Goal: Task Accomplishment & Management: Manage account settings

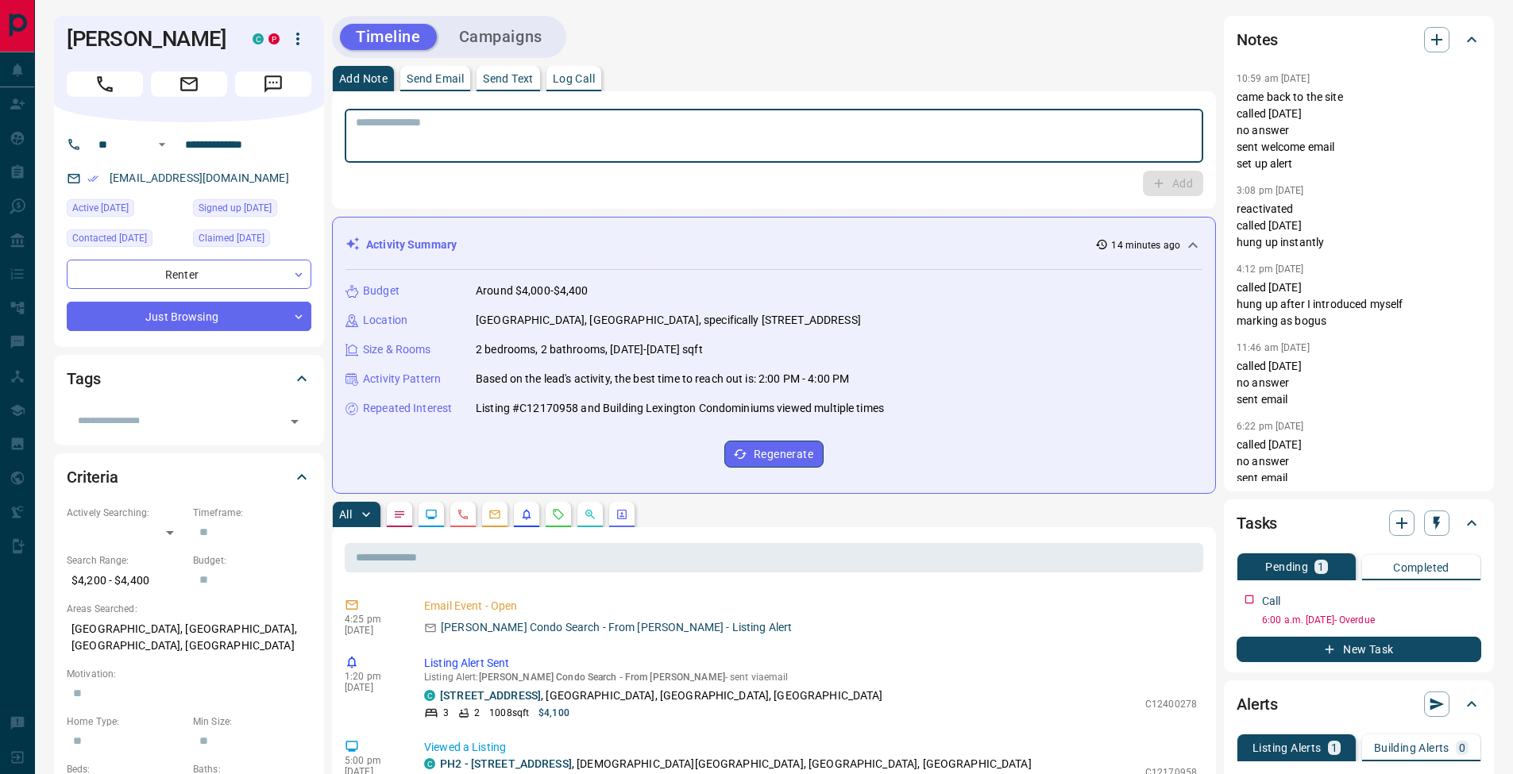
click at [593, 83] on p "Log Call" at bounding box center [574, 78] width 42 height 11
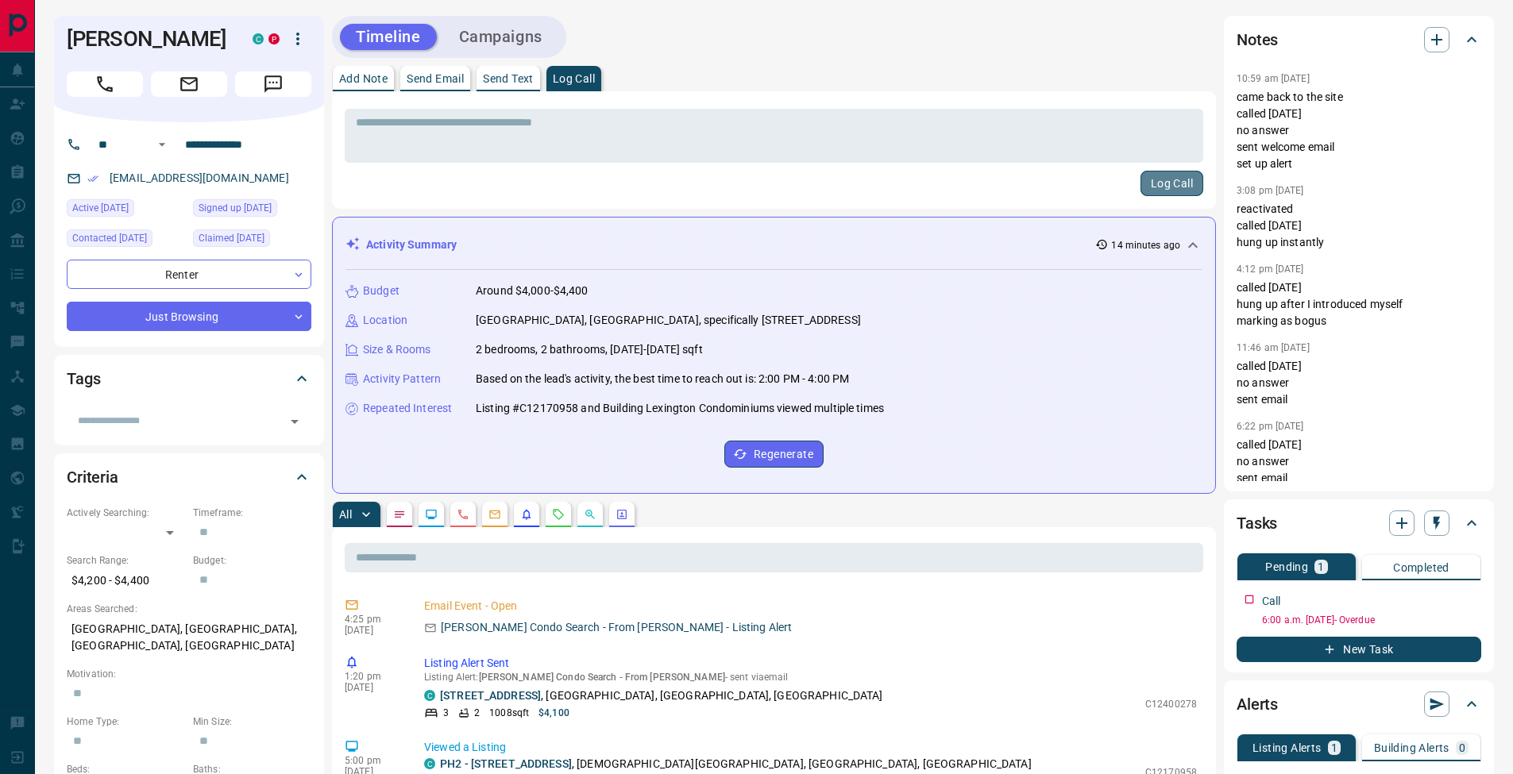
click at [1193, 182] on button "Log Call" at bounding box center [1171, 183] width 63 height 25
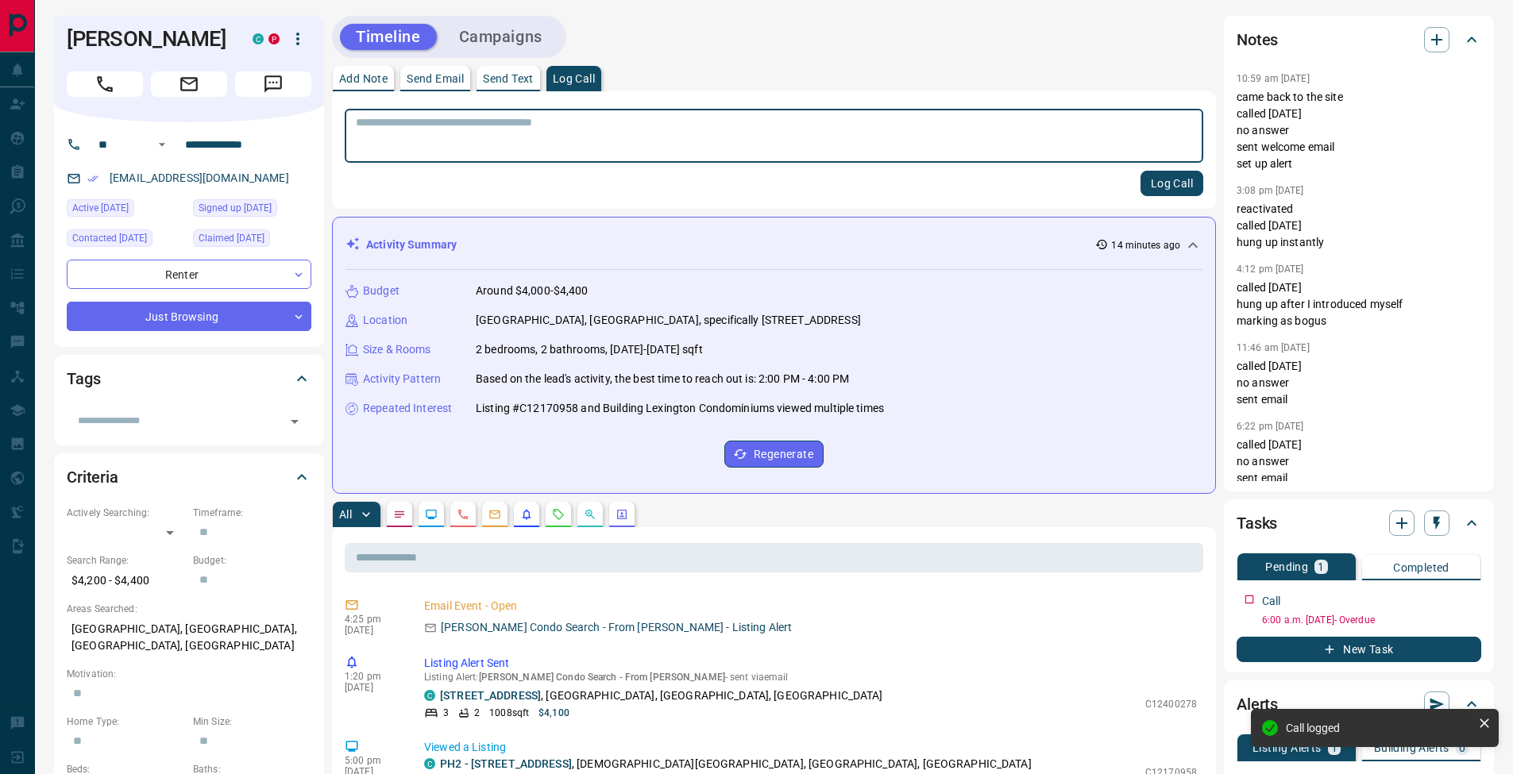
click at [366, 80] on p "Add Note" at bounding box center [363, 78] width 48 height 11
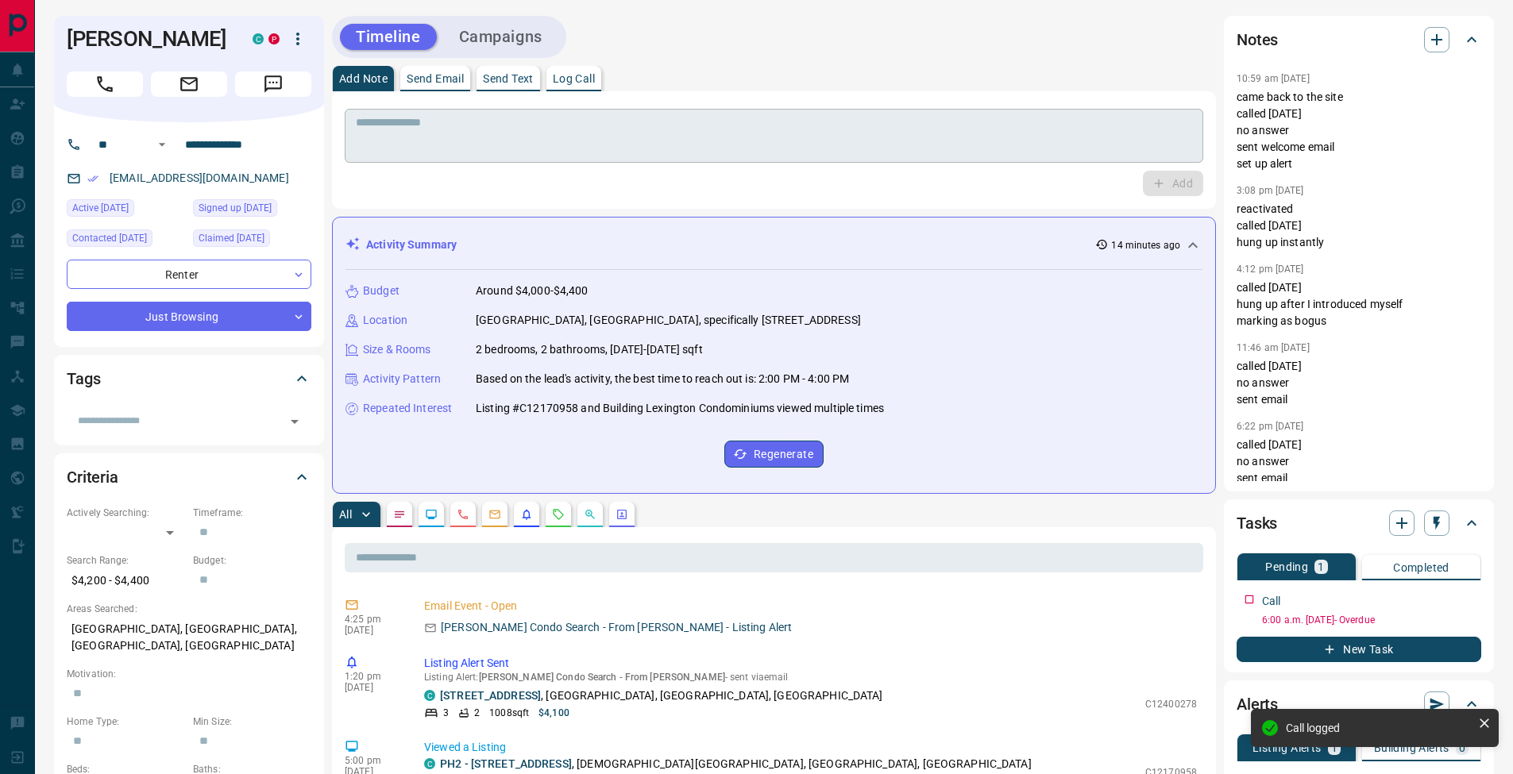
click at [400, 134] on textarea at bounding box center [774, 136] width 836 height 41
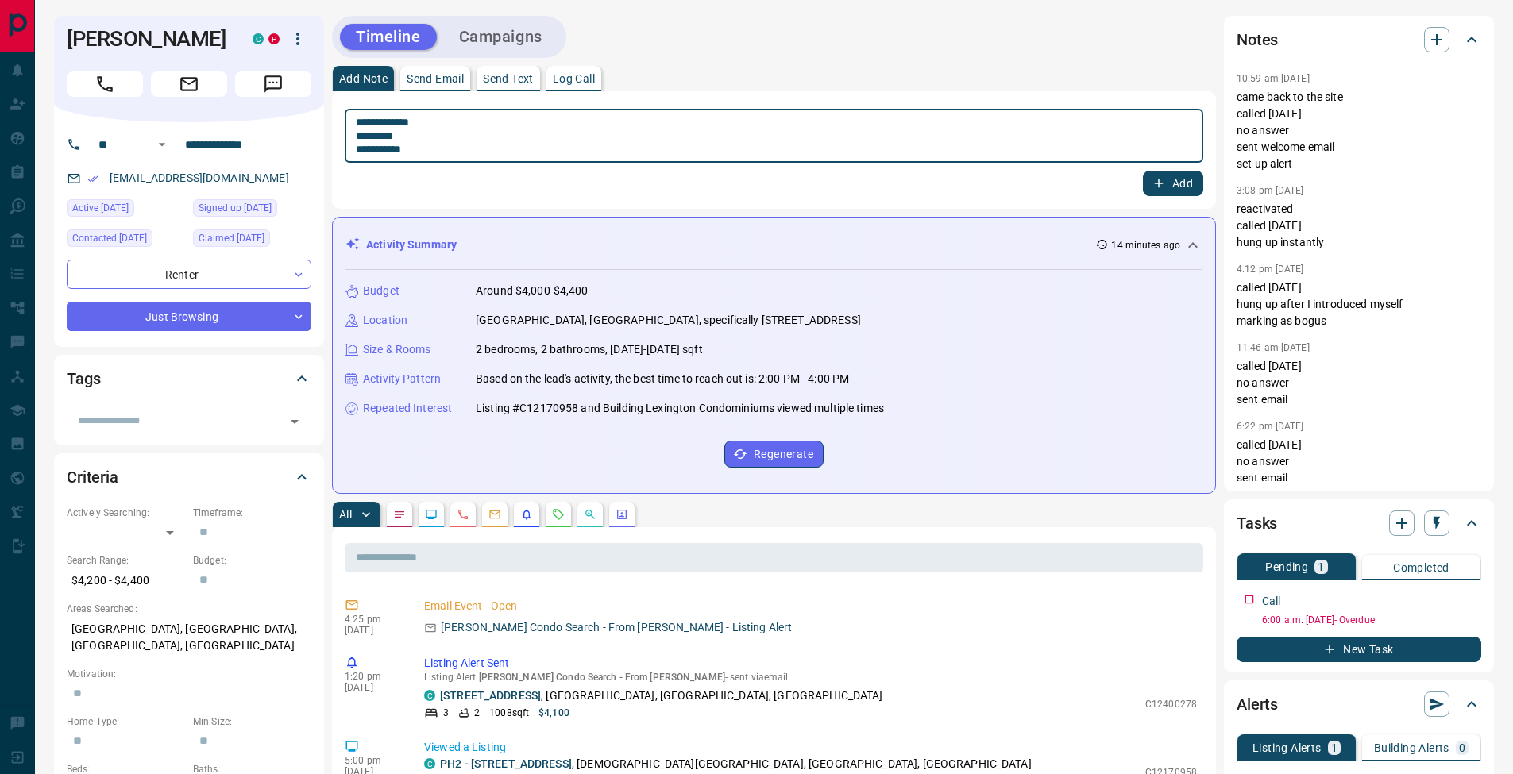
drag, startPoint x: 361, startPoint y: 136, endPoint x: 417, endPoint y: 143, distance: 56.8
click at [361, 136] on textarea "**********" at bounding box center [774, 136] width 836 height 41
type textarea "**********"
click at [1171, 174] on button "Add" at bounding box center [1173, 183] width 60 height 25
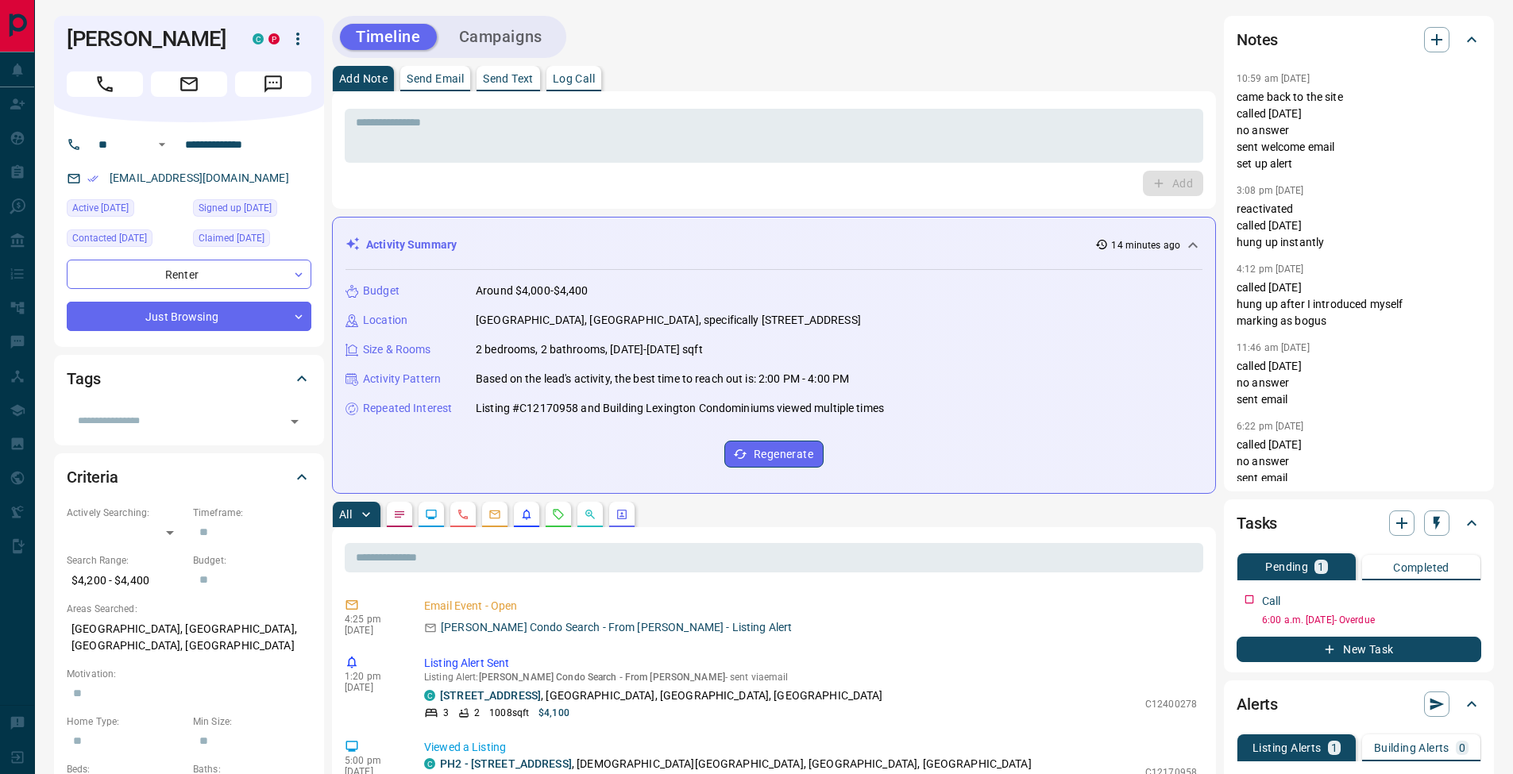
scroll to position [139, 0]
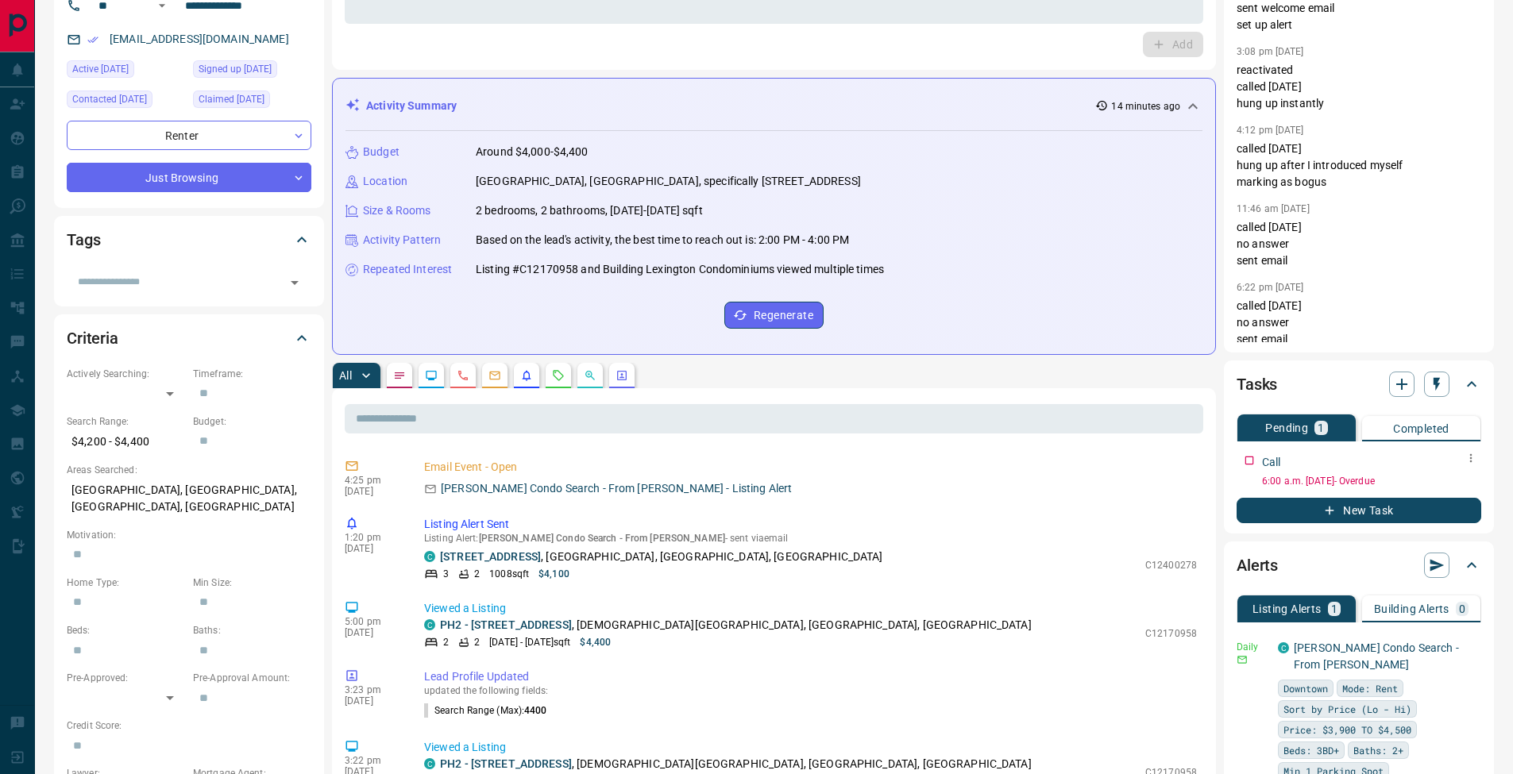
click at [1472, 464] on icon "button" at bounding box center [1470, 458] width 13 height 13
click at [1454, 487] on li "Edit" at bounding box center [1445, 489] width 70 height 24
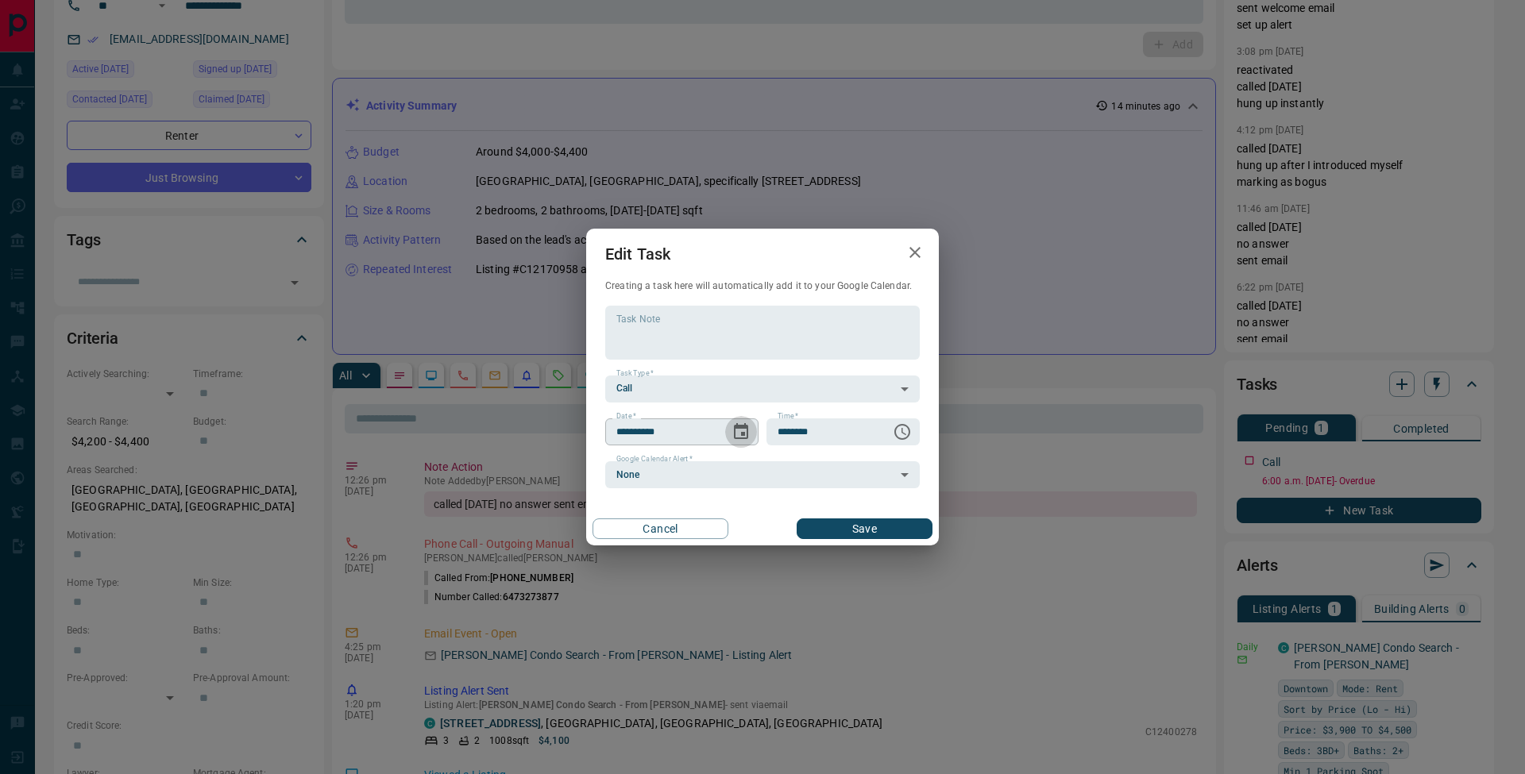
click at [735, 434] on icon "Choose date, selected date is Sep 15, 2025" at bounding box center [741, 431] width 14 height 16
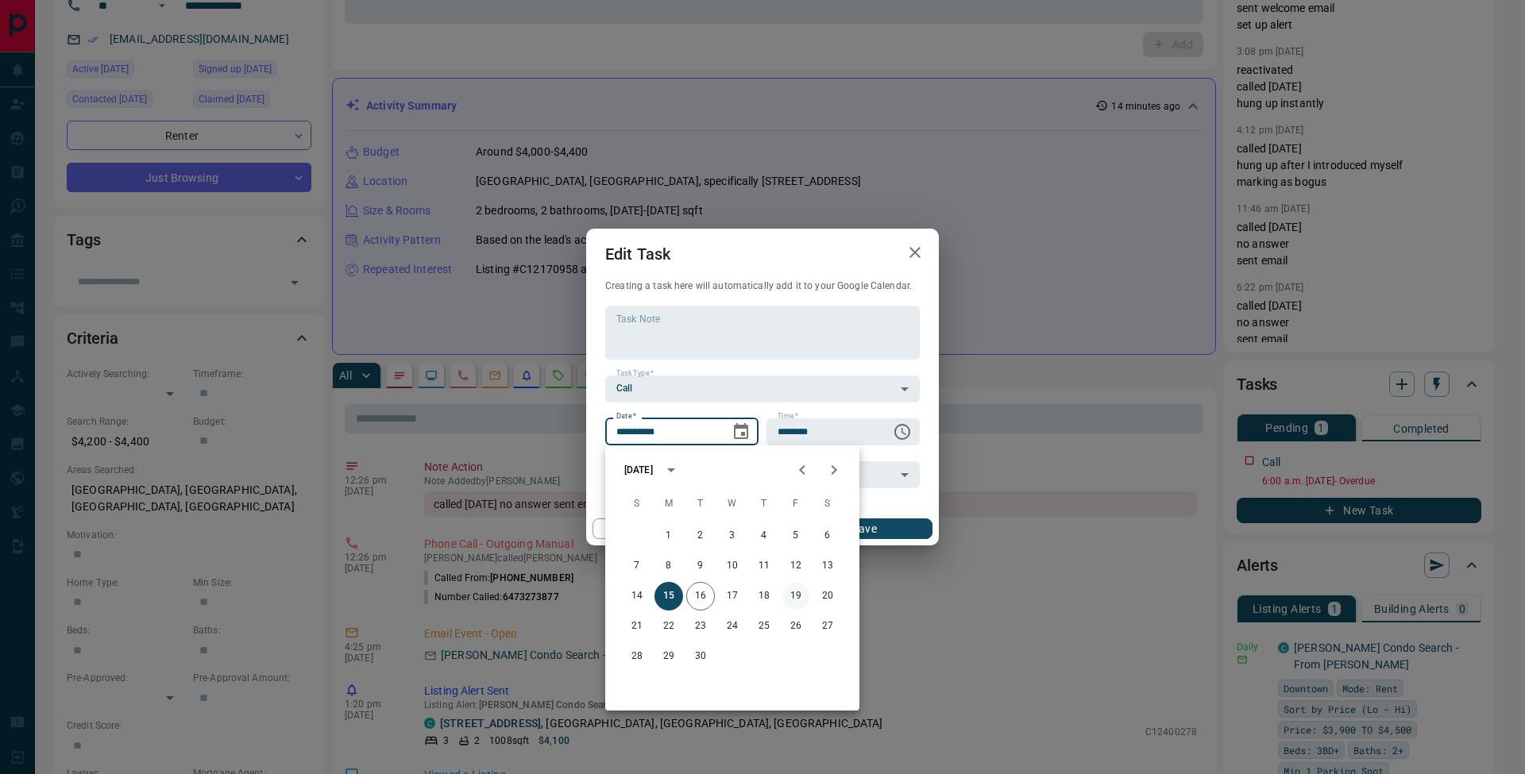
click at [788, 593] on button "19" at bounding box center [795, 596] width 29 height 29
type input "**********"
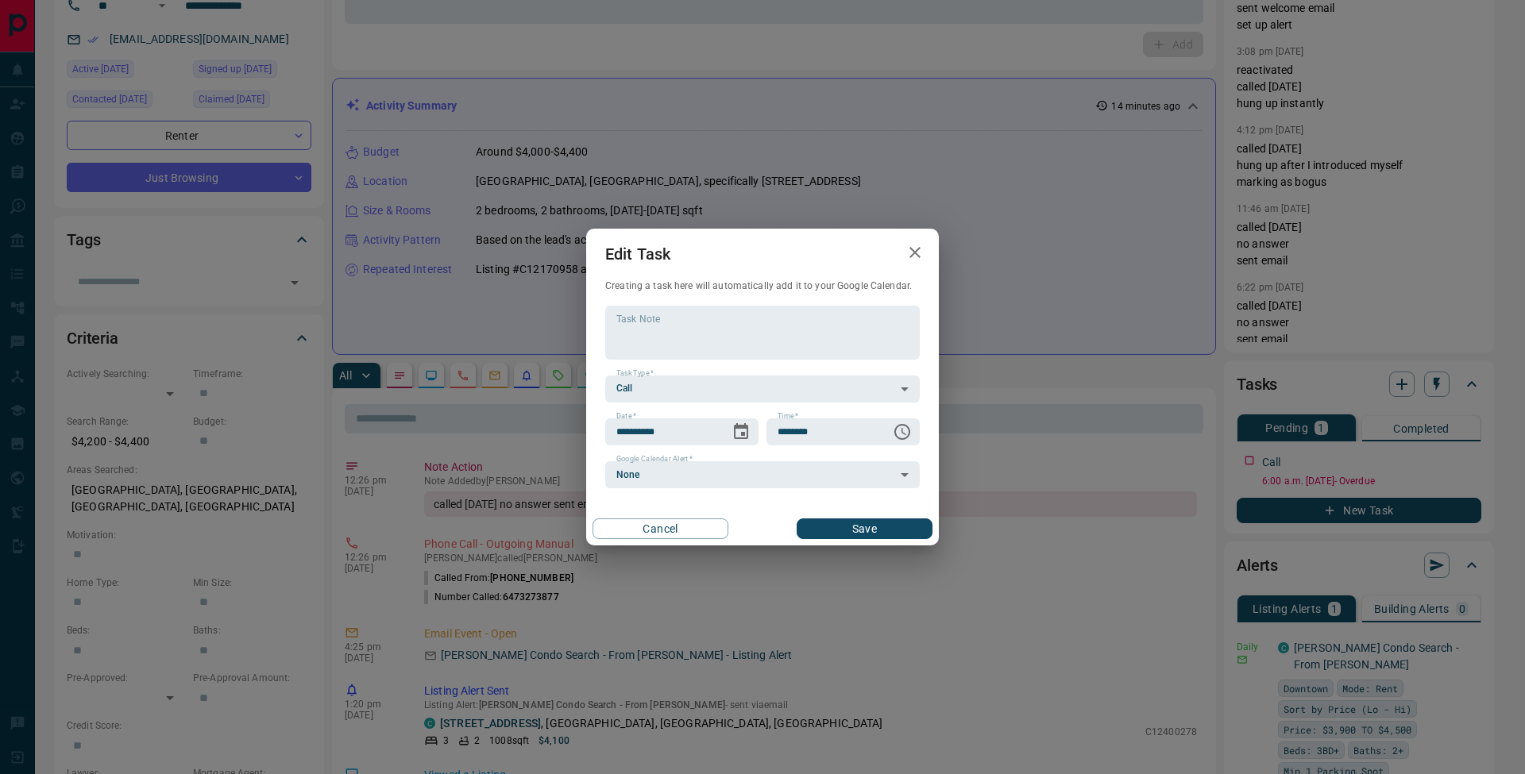
click at [894, 546] on div "**********" at bounding box center [762, 387] width 1525 height 774
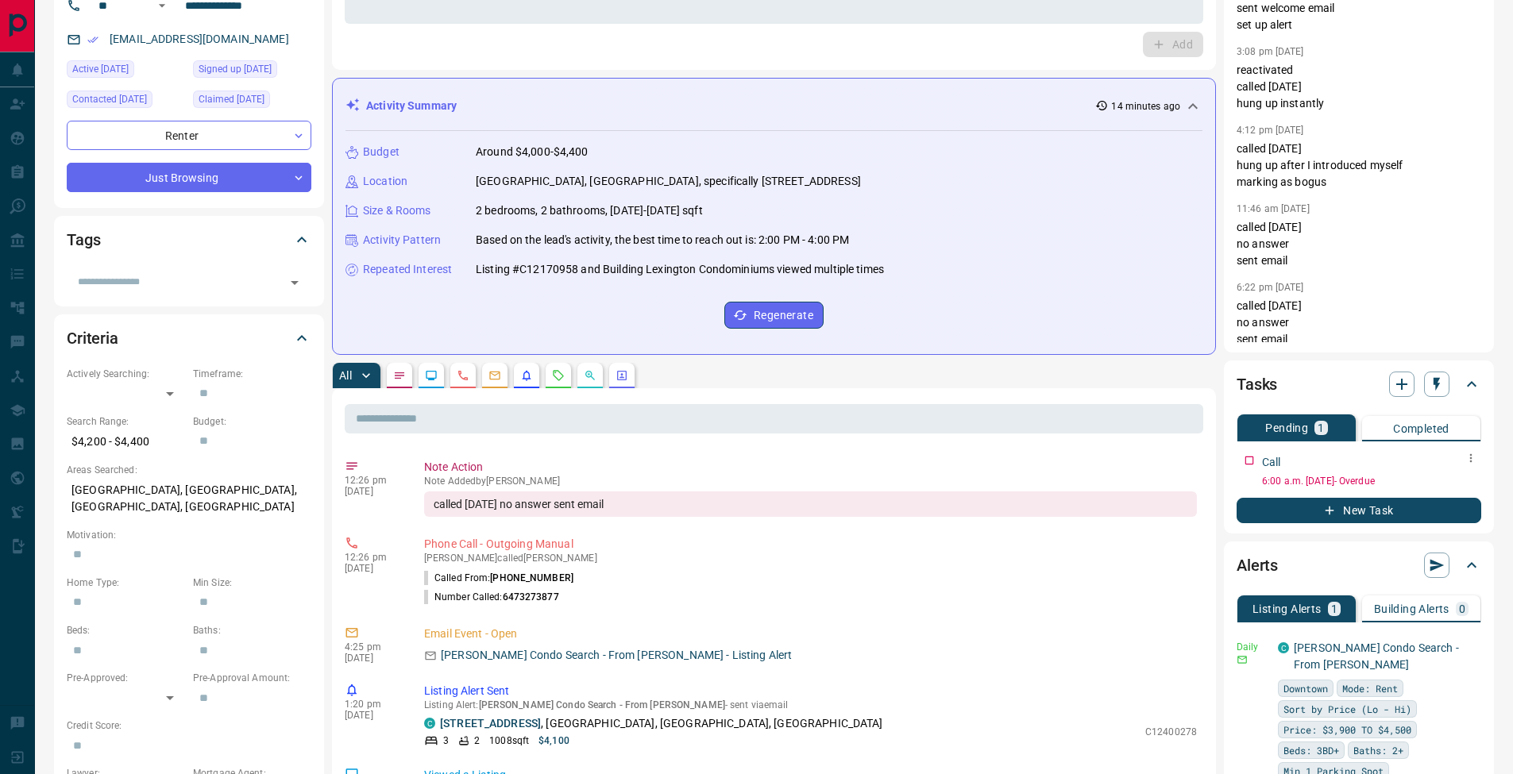
drag, startPoint x: 1480, startPoint y: 459, endPoint x: 1472, endPoint y: 453, distance: 9.7
click at [1472, 453] on icon "button" at bounding box center [1470, 458] width 13 height 13
click at [1473, 486] on li "Edit" at bounding box center [1445, 489] width 70 height 24
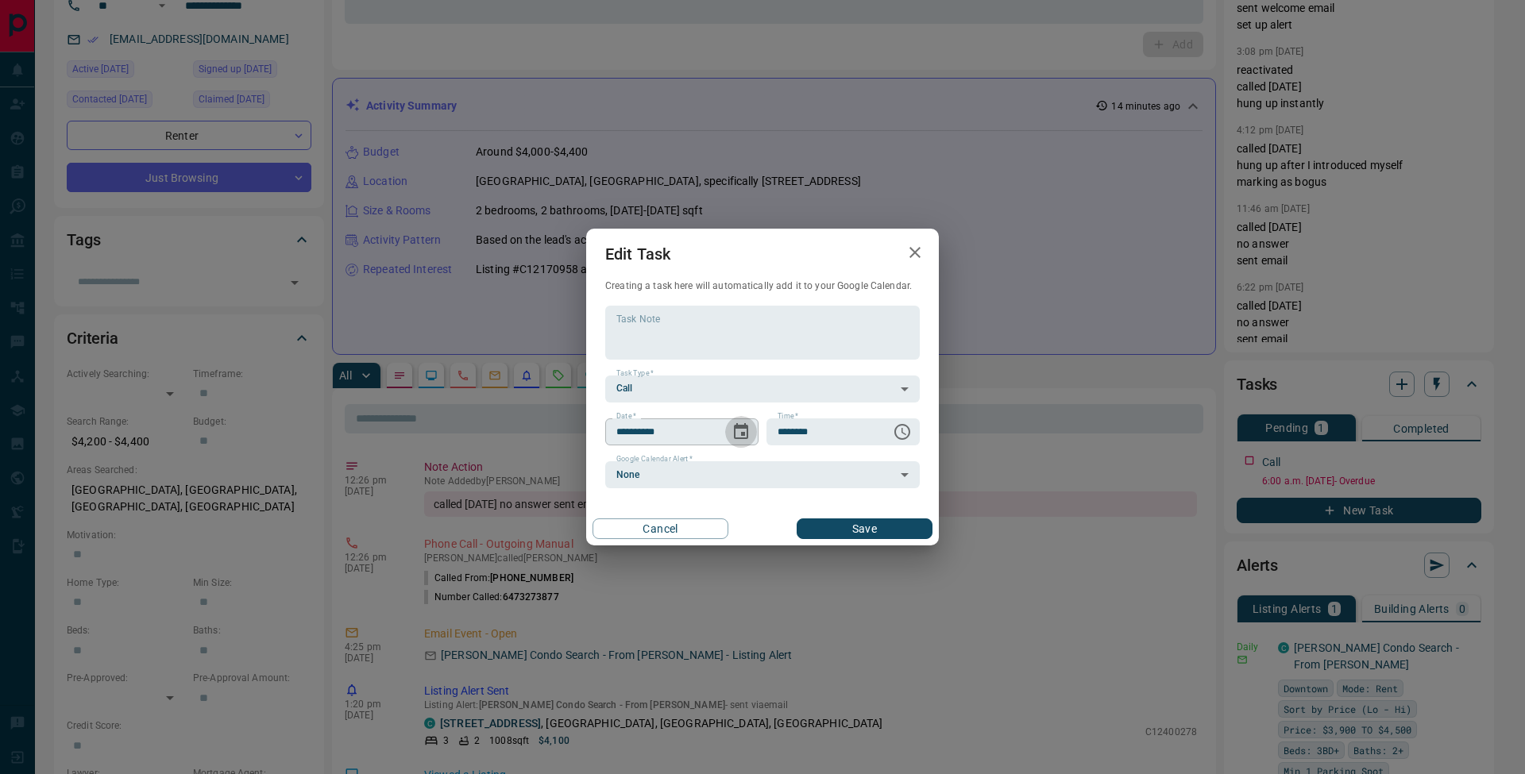
click at [743, 430] on icon "Choose date, selected date is Sep 15, 2025" at bounding box center [740, 432] width 19 height 19
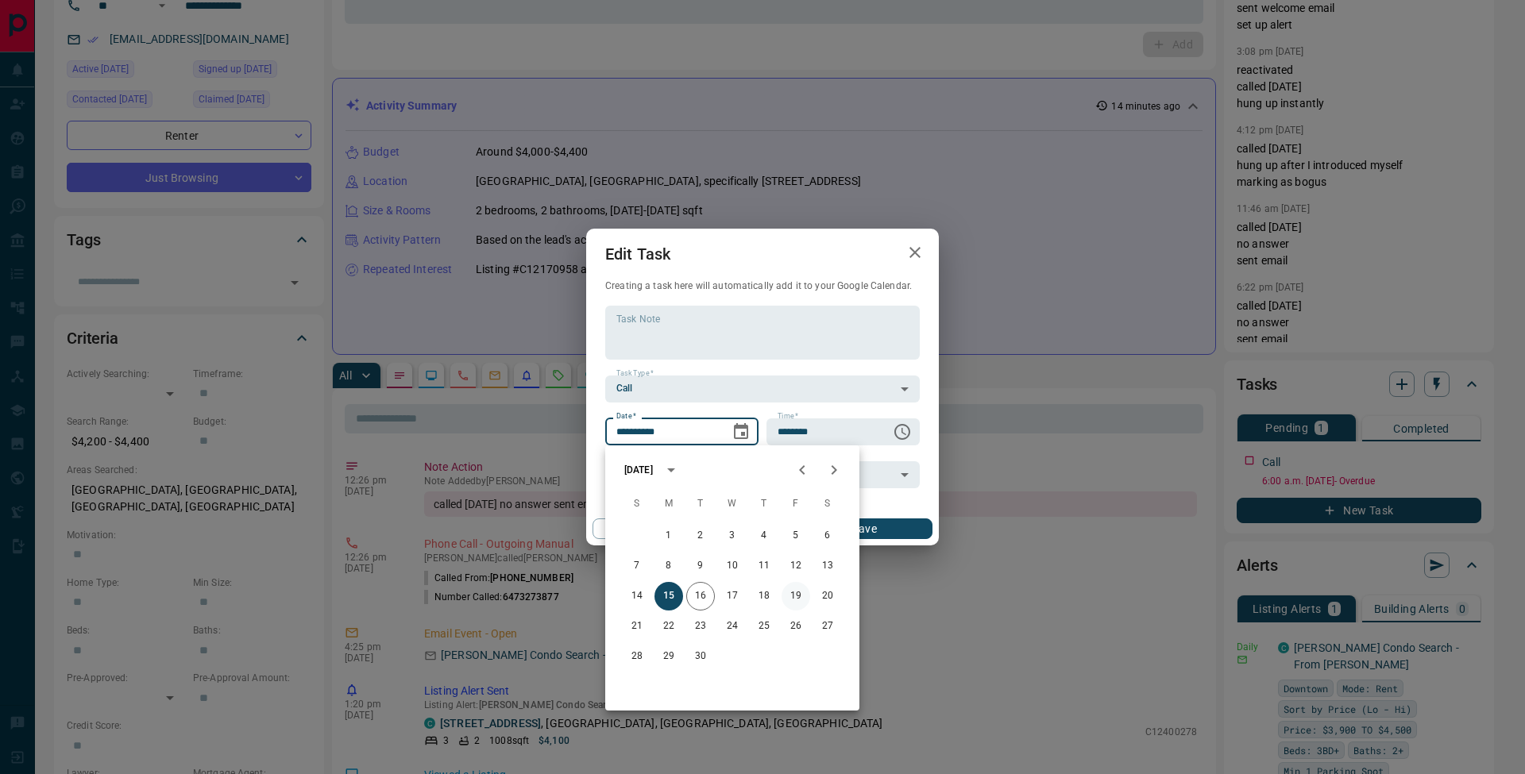
click at [797, 598] on button "19" at bounding box center [795, 596] width 29 height 29
type input "**********"
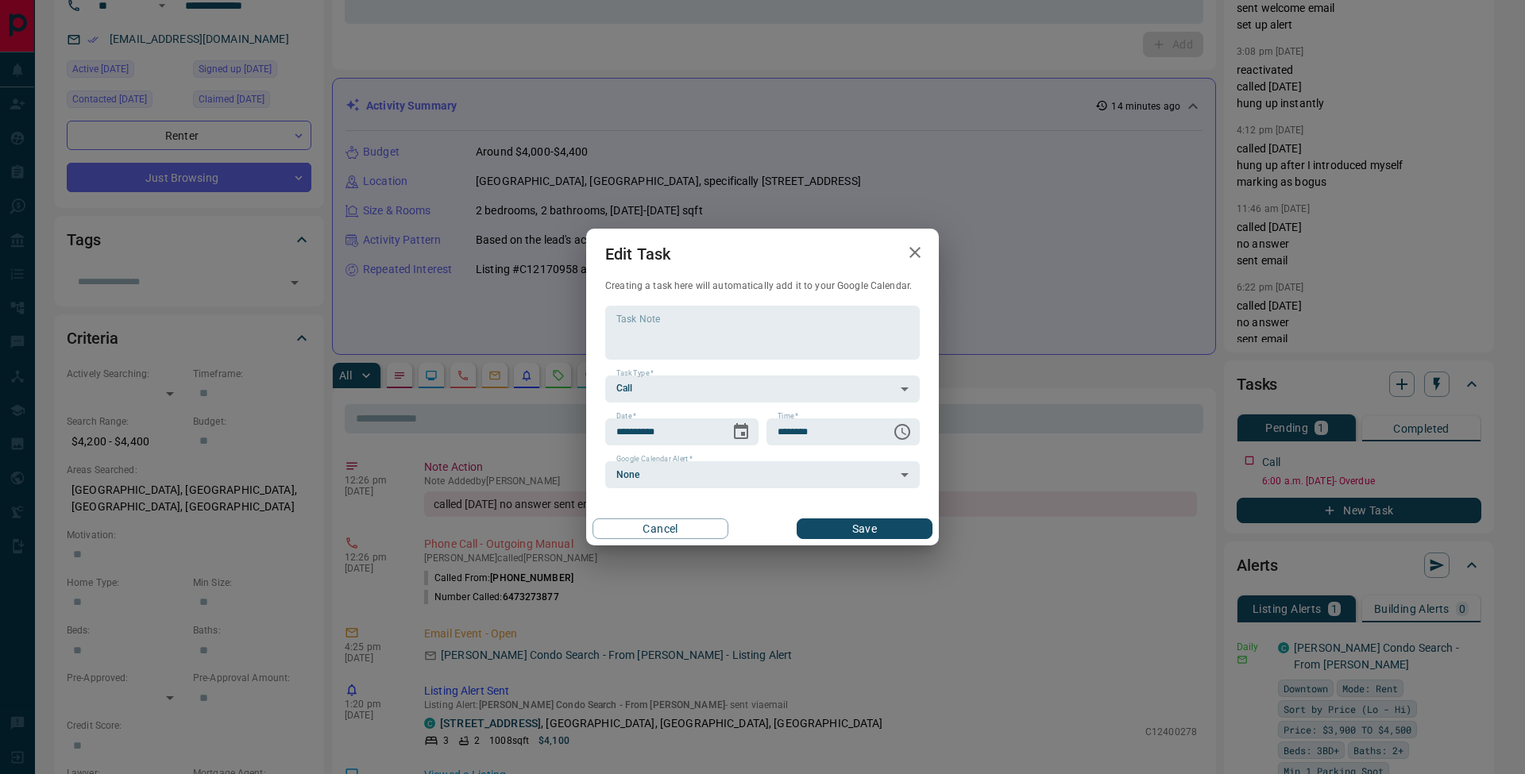
click at [891, 532] on button "Save" at bounding box center [865, 529] width 136 height 21
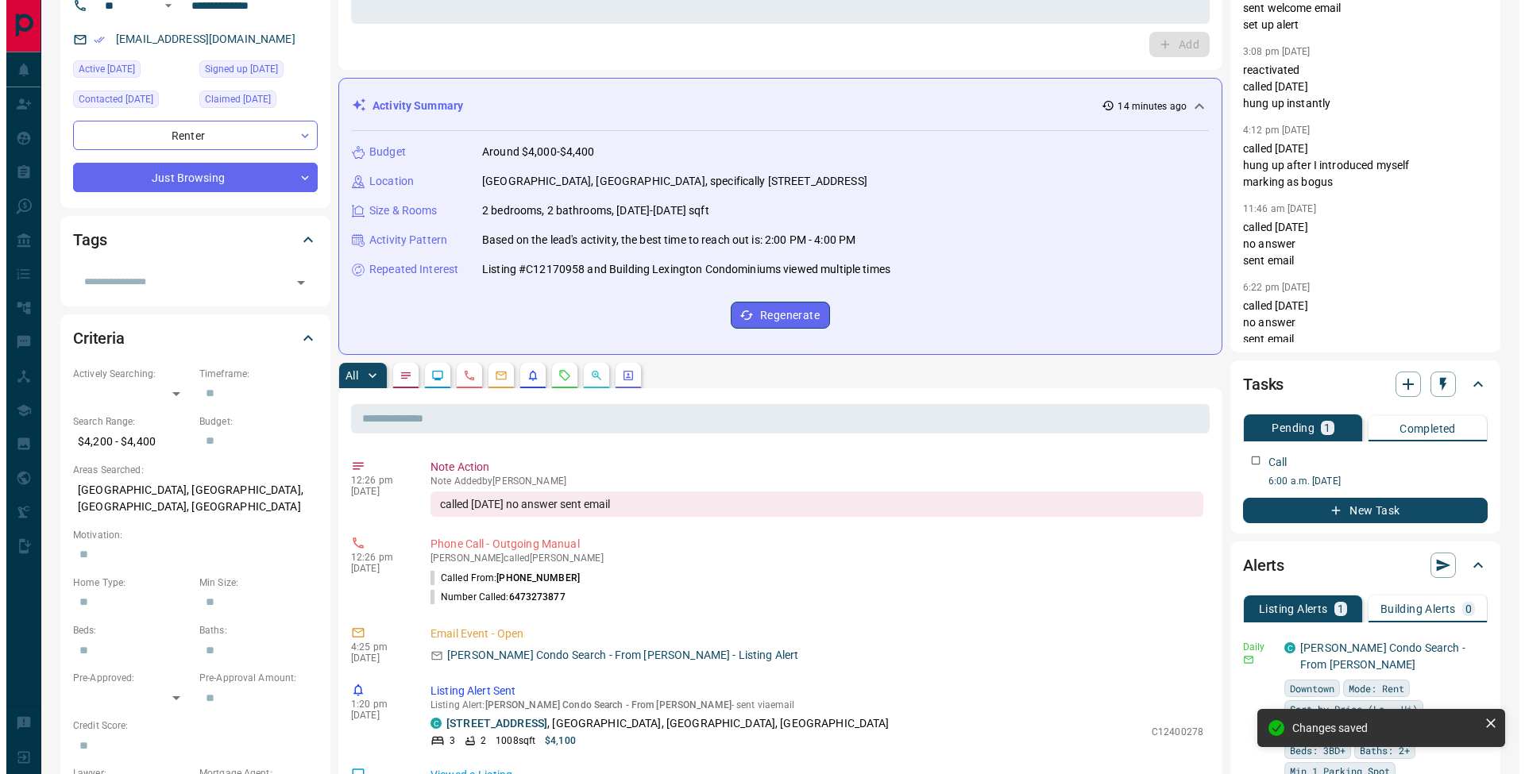
scroll to position [0, 0]
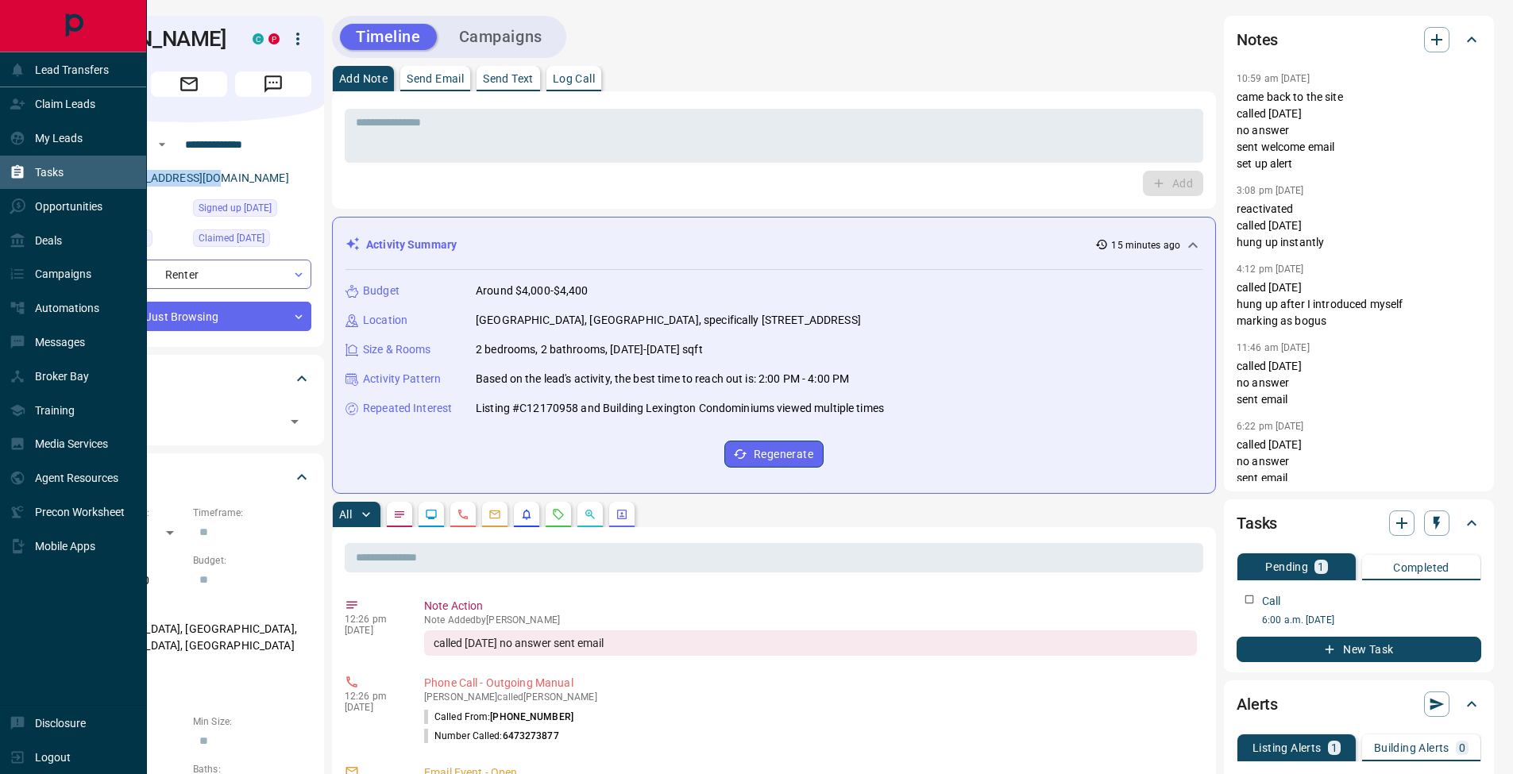
click at [12, 173] on icon at bounding box center [18, 172] width 12 height 14
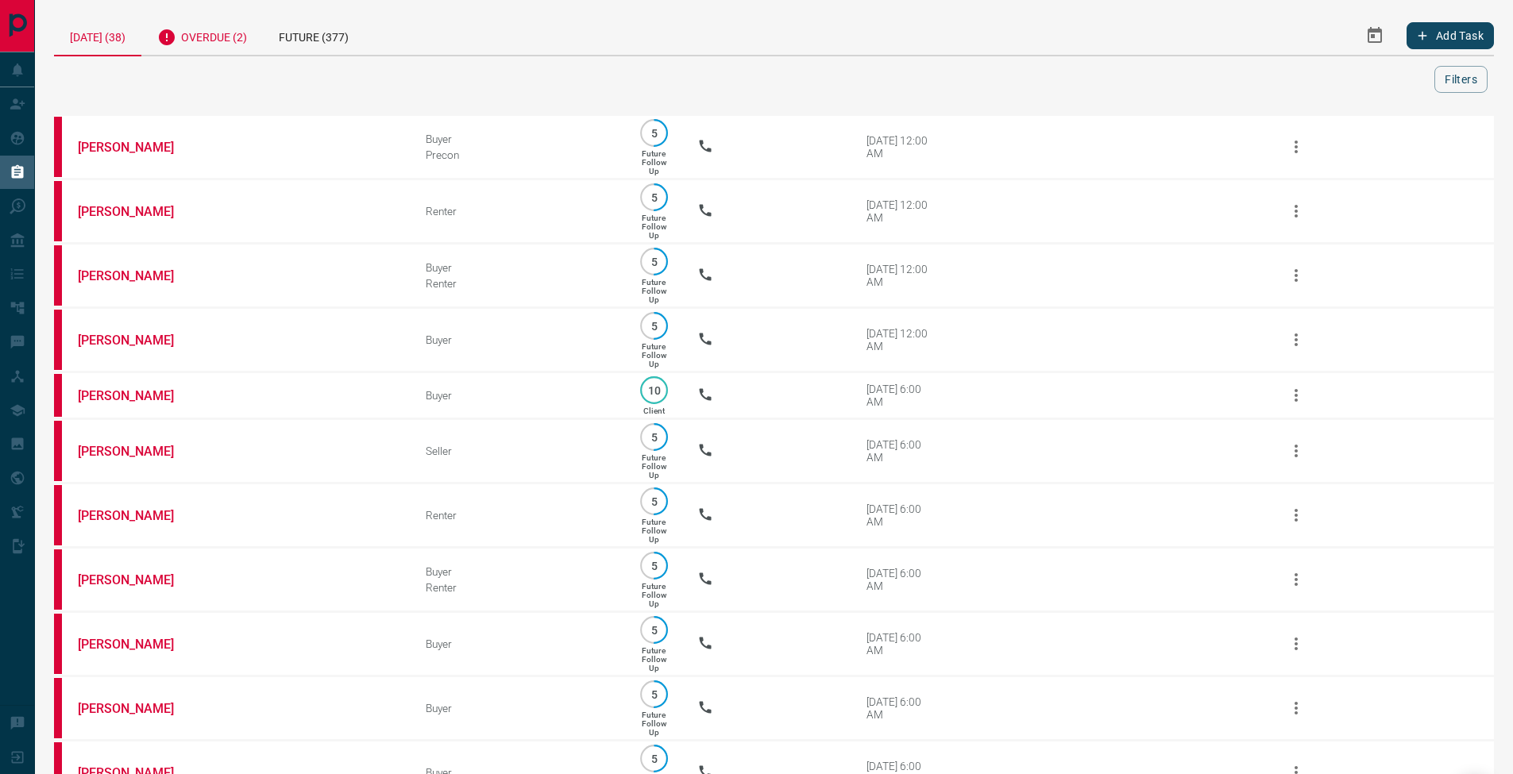
click at [232, 30] on div "Overdue (2)" at bounding box center [202, 35] width 122 height 39
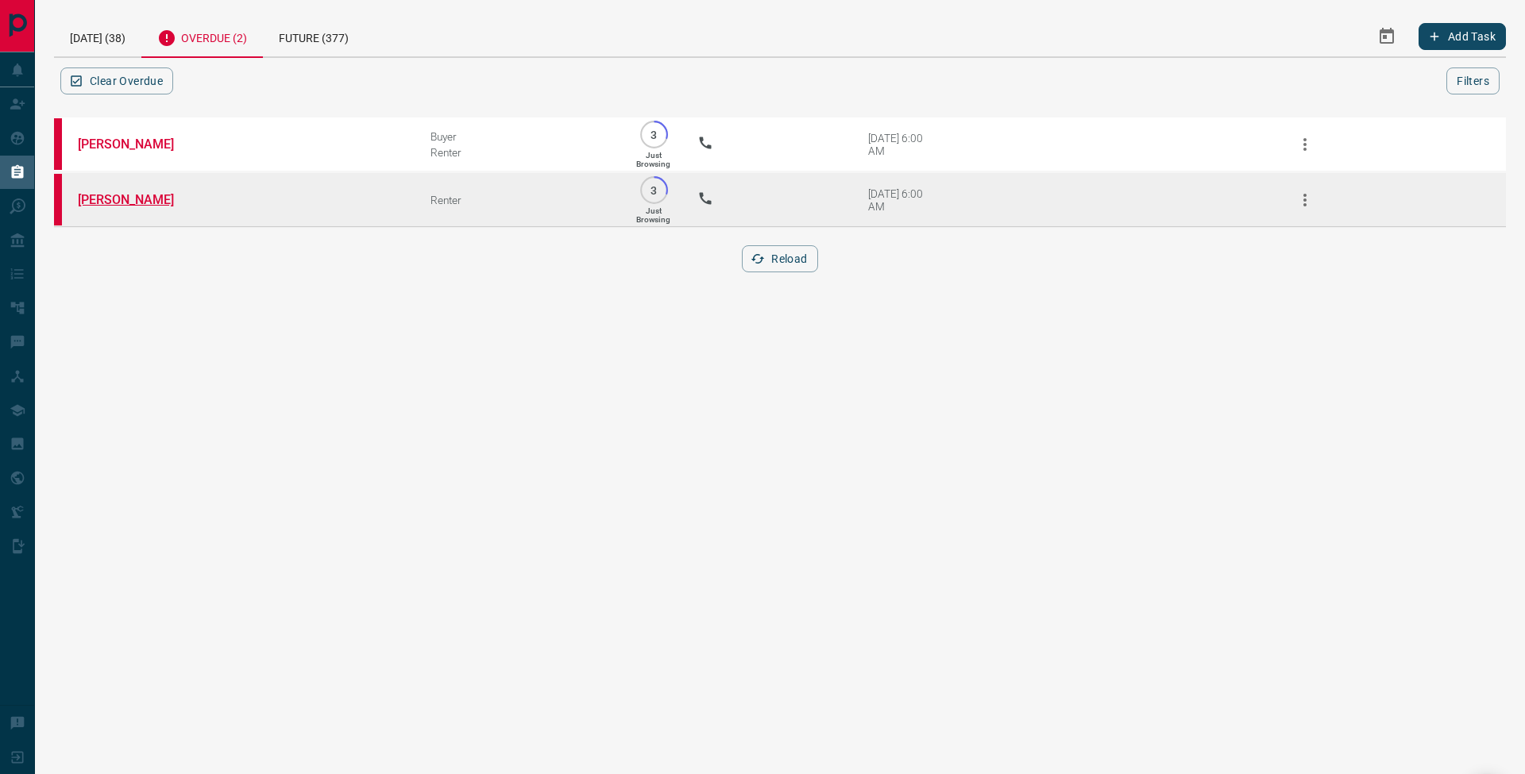
click at [156, 196] on link "[PERSON_NAME]" at bounding box center [137, 199] width 119 height 15
